Goal: Task Accomplishment & Management: Use online tool/utility

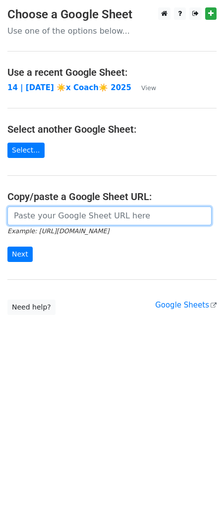
click at [90, 222] on input "url" at bounding box center [109, 216] width 204 height 19
paste input "https://docs.google.com/spreadsheets/d/1bLXqebII-uXYyMbyopbht0c-81BAnfRdt1rk7gO…"
type input "https://docs.google.com/spreadsheets/d/1bLXqebII-uXYyMbyopbht0c-81BAnfRdt1rk7gO…"
click at [7, 247] on input "Next" at bounding box center [19, 254] width 25 height 15
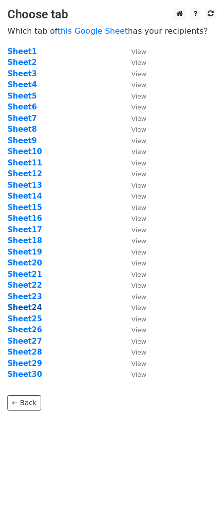
click at [34, 307] on strong "Sheet24" at bounding box center [24, 307] width 35 height 9
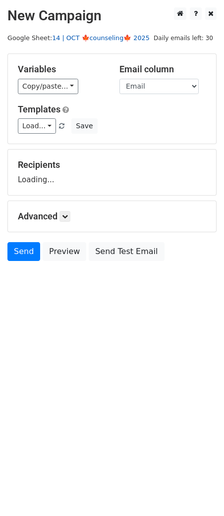
click at [93, 41] on link "14 | OCT 🍁counseling🍁 2025" at bounding box center [101, 37] width 98 height 7
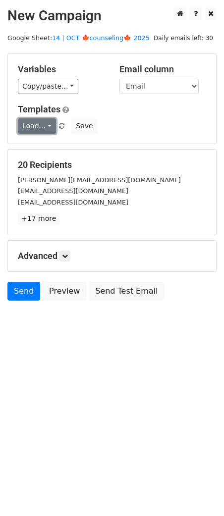
click at [36, 124] on link "Load..." at bounding box center [37, 125] width 38 height 15
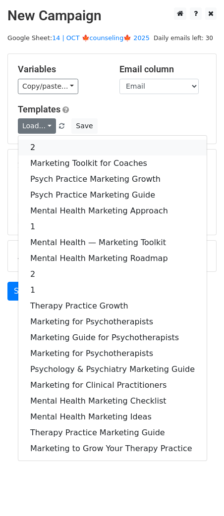
click at [88, 152] on link "2" at bounding box center [112, 148] width 188 height 16
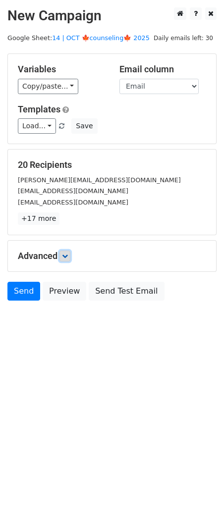
drag, startPoint x: 67, startPoint y: 256, endPoint x: 107, endPoint y: 305, distance: 63.5
click at [67, 256] on icon at bounding box center [65, 256] width 6 height 6
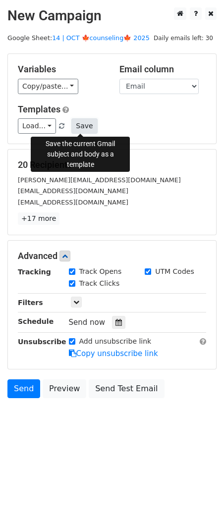
click at [89, 121] on button "Save" at bounding box center [84, 125] width 26 height 15
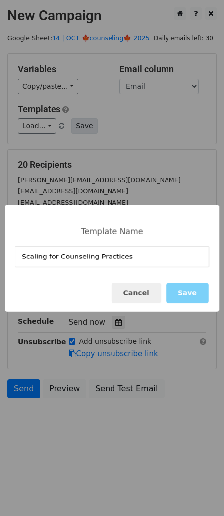
type input "Scaling for Counseling Practices"
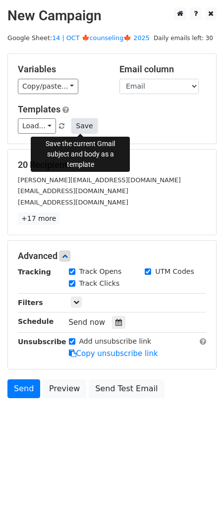
click at [89, 125] on button "Save" at bounding box center [84, 125] width 26 height 15
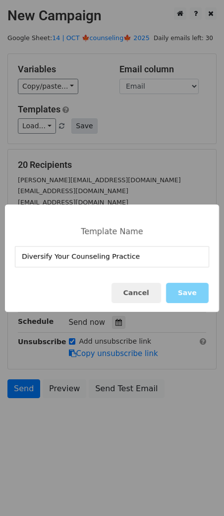
type input "Diversify Your Counseling Practice"
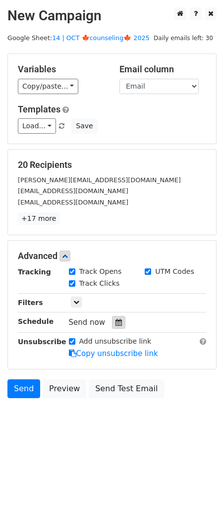
click at [118, 318] on div at bounding box center [118, 322] width 13 height 13
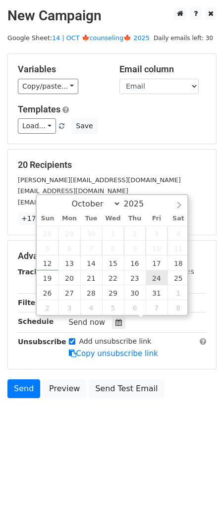
type input "2025-10-24 12:00"
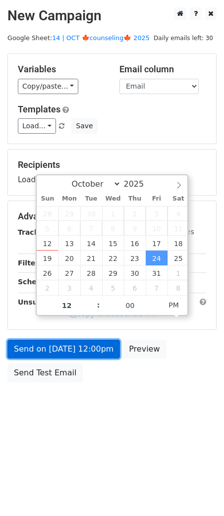
click at [106, 353] on link "Send on Oct 24 at 12:00pm" at bounding box center [63, 349] width 113 height 19
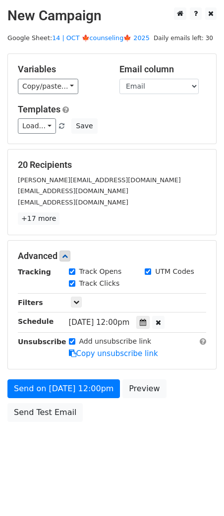
click at [57, 401] on div "Send on Oct 24 at 12:00pm Preview Send Test Email" at bounding box center [112, 404] width 224 height 48
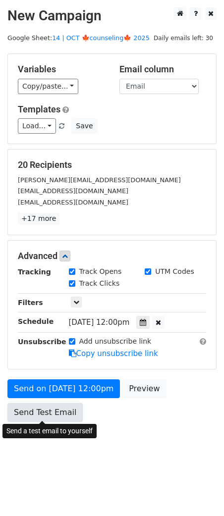
click at [57, 409] on link "Send Test Email" at bounding box center [44, 412] width 75 height 19
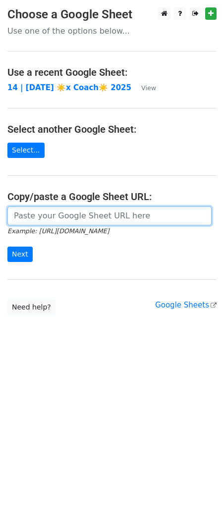
click at [63, 216] on input "url" at bounding box center [109, 216] width 204 height 19
paste input "[URL][DOMAIN_NAME]"
type input "[URL][DOMAIN_NAME]"
click at [7, 247] on input "Next" at bounding box center [19, 254] width 25 height 15
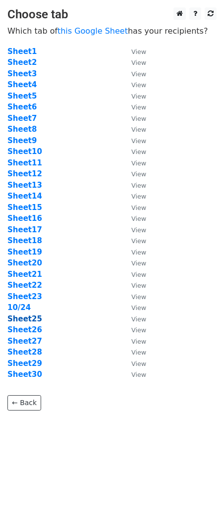
click at [30, 322] on strong "Sheet25" at bounding box center [24, 319] width 35 height 9
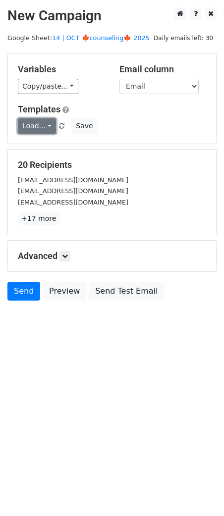
click at [40, 131] on link "Load..." at bounding box center [37, 125] width 38 height 15
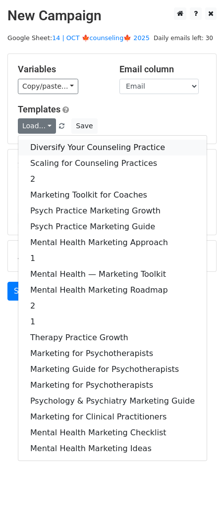
click at [66, 141] on link "Diversify Your Counseling Practice" at bounding box center [112, 148] width 188 height 16
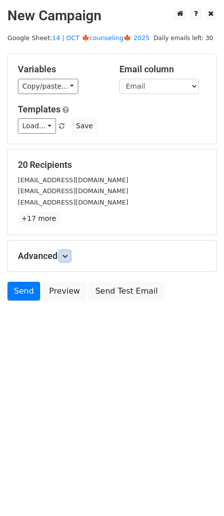
click at [70, 257] on link at bounding box center [64, 256] width 11 height 11
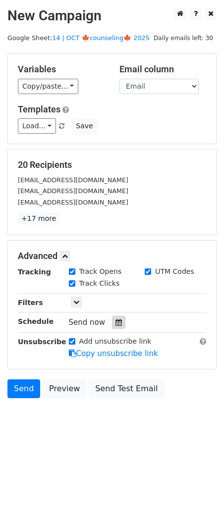
click at [117, 325] on div at bounding box center [118, 322] width 13 height 13
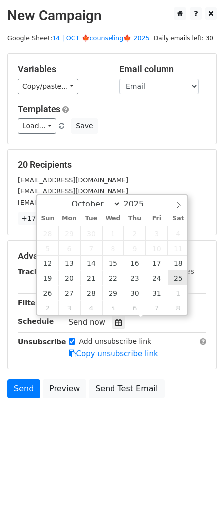
type input "2025-10-25 12:00"
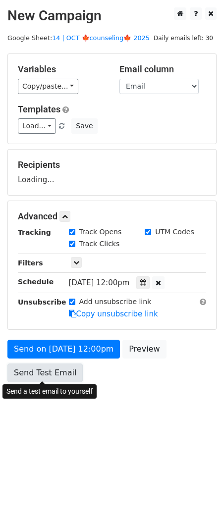
click at [60, 369] on link "Send Test Email" at bounding box center [44, 373] width 75 height 19
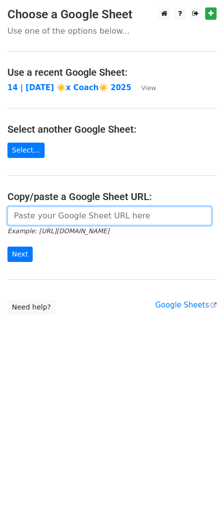
click at [55, 216] on input "url" at bounding box center [109, 216] width 204 height 19
paste input "[URL][DOMAIN_NAME]"
type input "[URL][DOMAIN_NAME]"
click at [7, 247] on input "Next" at bounding box center [19, 254] width 25 height 15
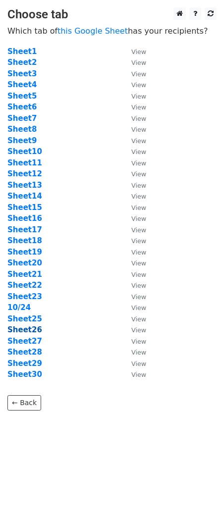
click at [37, 333] on strong "Sheet26" at bounding box center [24, 330] width 35 height 9
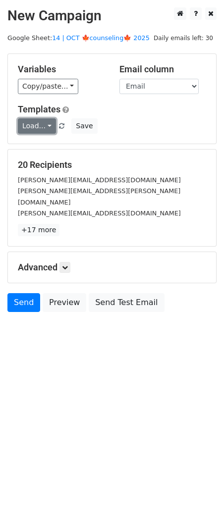
click at [36, 131] on link "Load..." at bounding box center [37, 125] width 38 height 15
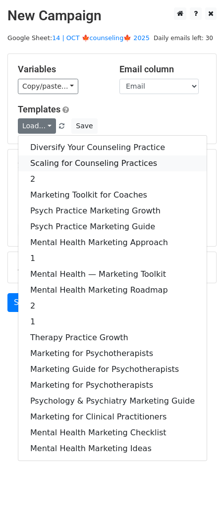
click at [54, 158] on link "Scaling for Counseling Practices" at bounding box center [112, 164] width 188 height 16
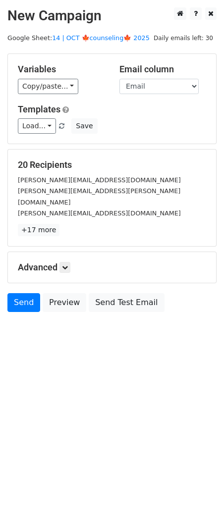
click at [65, 252] on div "Advanced Tracking Track Opens UTM Codes Track Clicks Filters Only include sprea…" at bounding box center [112, 267] width 208 height 31
drag, startPoint x: 65, startPoint y: 256, endPoint x: 75, endPoint y: 258, distance: 10.7
click at [65, 265] on icon at bounding box center [65, 268] width 6 height 6
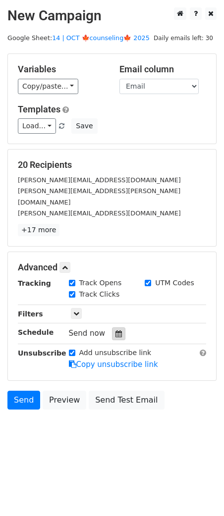
click at [112, 328] on div at bounding box center [118, 334] width 13 height 13
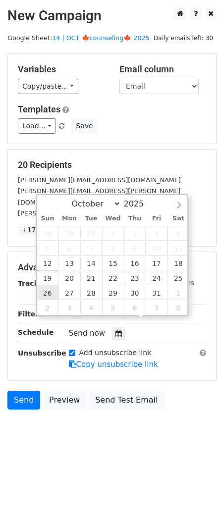
type input "[DATE] 12:00"
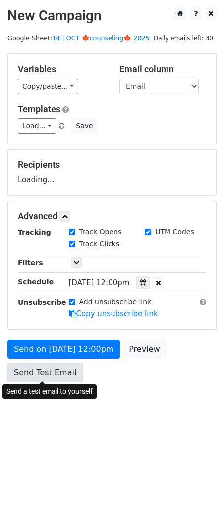
click at [53, 370] on link "Send Test Email" at bounding box center [44, 373] width 75 height 19
